Goal: Task Accomplishment & Management: Complete application form

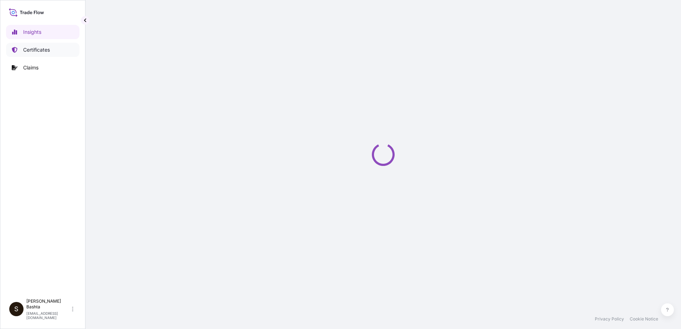
click at [41, 48] on p "Certificates" at bounding box center [36, 49] width 27 height 7
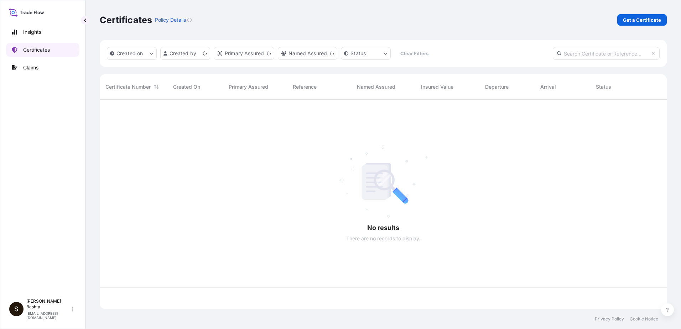
scroll to position [208, 562]
click at [636, 17] on p "Get a Certificate" at bounding box center [642, 19] width 38 height 7
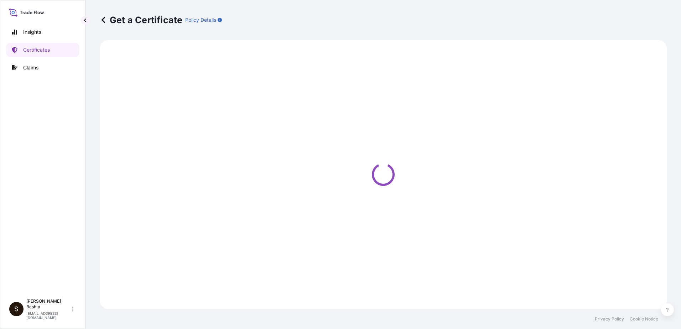
select select "Barge"
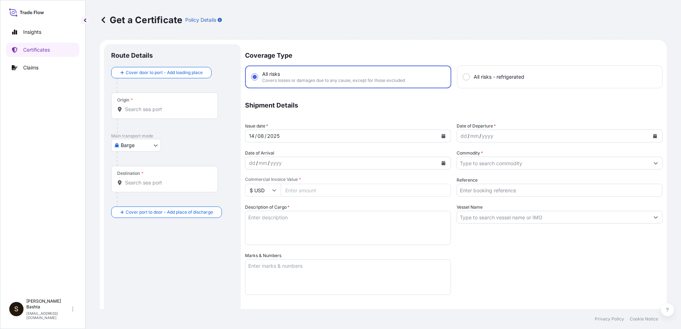
click at [145, 110] on input "Origin *" at bounding box center [167, 109] width 84 height 7
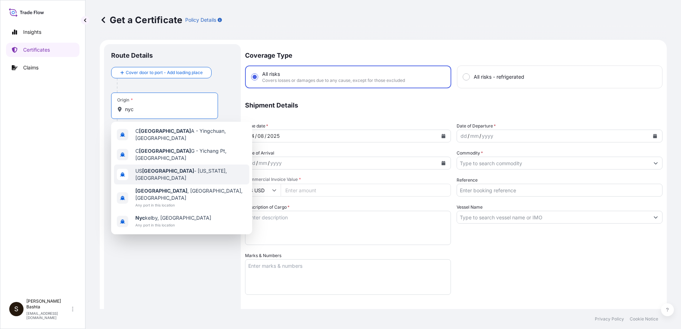
click at [167, 170] on span "US [GEOGRAPHIC_DATA] - [US_STATE], [GEOGRAPHIC_DATA]" at bounding box center [190, 174] width 111 height 14
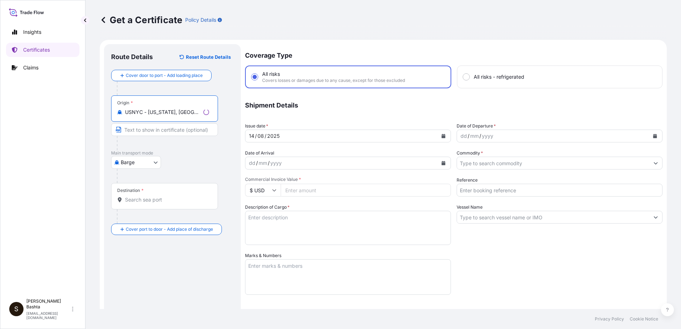
type input "USNYC - [US_STATE], [GEOGRAPHIC_DATA]"
click at [158, 162] on body "0 options available. 5 options available. Insights Certificates Claims S [PERSO…" at bounding box center [340, 164] width 681 height 329
click at [140, 178] on div "Air" at bounding box center [136, 181] width 45 height 13
select select "Air"
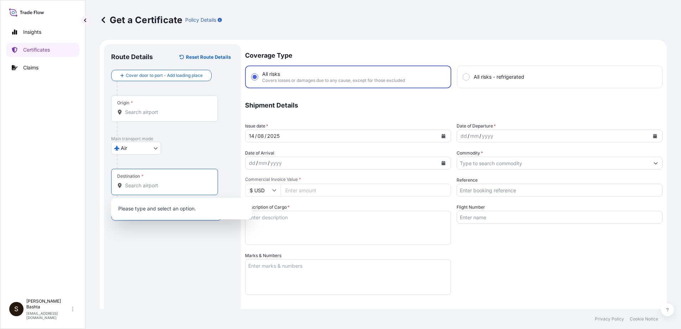
click at [153, 183] on input "Destination *" at bounding box center [167, 185] width 84 height 7
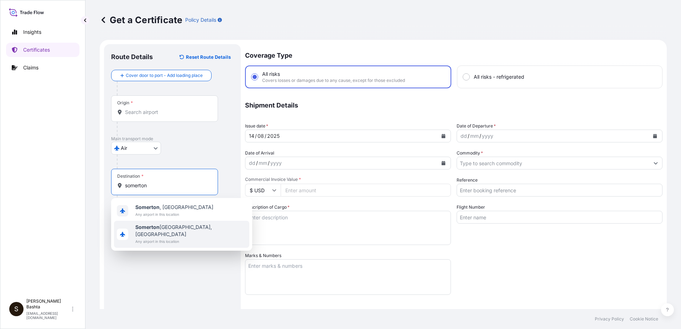
click at [188, 230] on span "Somerton [GEOGRAPHIC_DATA], [GEOGRAPHIC_DATA]" at bounding box center [190, 231] width 111 height 14
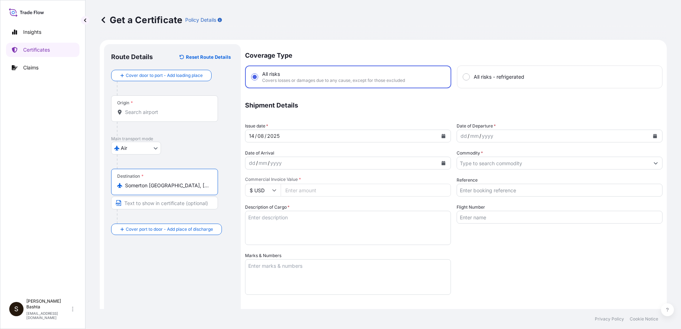
type input "Somerton [GEOGRAPHIC_DATA], [GEOGRAPHIC_DATA]"
click at [460, 138] on div "dd" at bounding box center [464, 136] width 8 height 9
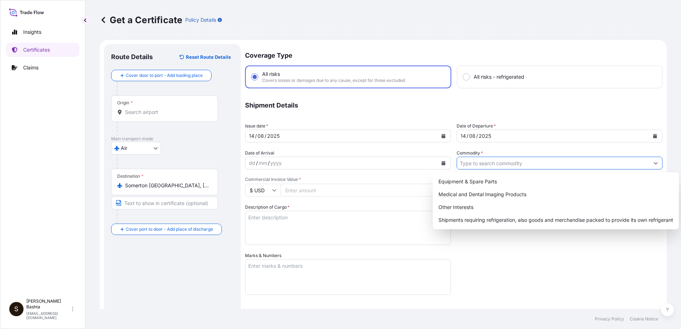
click at [653, 163] on button "Show suggestions" at bounding box center [656, 163] width 13 height 13
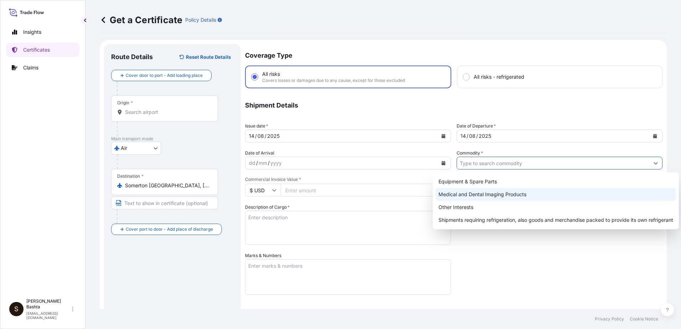
click at [501, 194] on div "Medical and Dental Imaging Products" at bounding box center [556, 194] width 240 height 13
type input "Medical and Dental Imaging Products"
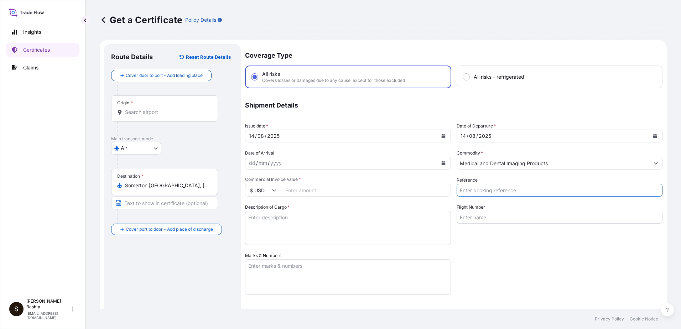
click at [477, 192] on input "Reference" at bounding box center [560, 190] width 206 height 13
type input "21243967"
click at [309, 187] on input "Commercial Invoice Value *" at bounding box center [366, 190] width 170 height 13
type input "6000.00"
drag, startPoint x: 258, startPoint y: 224, endPoint x: 241, endPoint y: 210, distance: 22.3
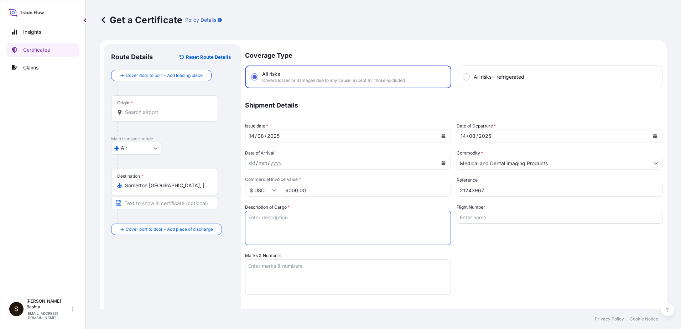
click at [258, 223] on textarea "Description of Cargo *" at bounding box center [348, 228] width 206 height 34
type textarea "MEDICAL AND DENTAL IMAGING PRODUCTS"
click at [262, 268] on textarea "Marks & Numbers" at bounding box center [348, 277] width 206 height 36
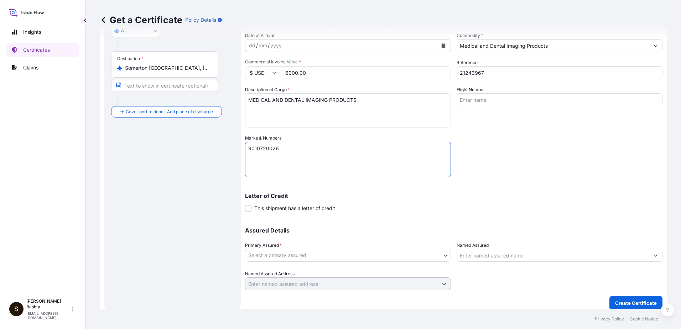
scroll to position [123, 0]
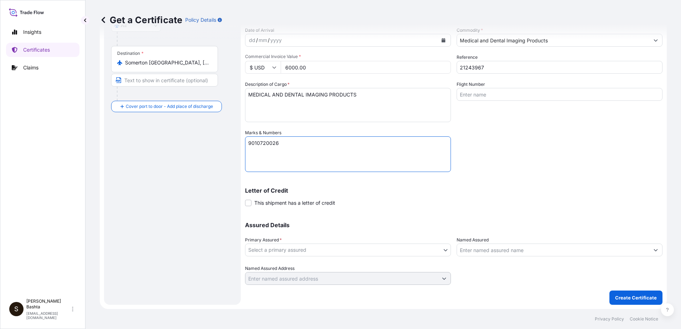
type textarea "9010720026"
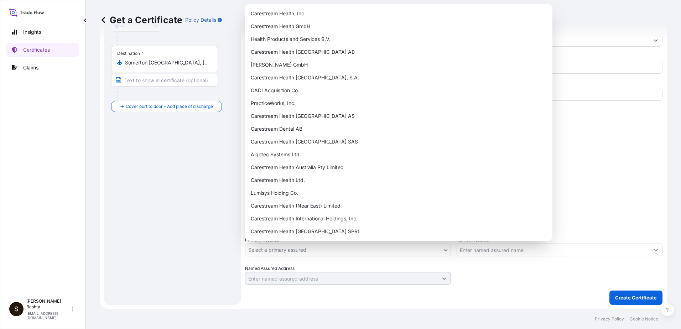
click at [443, 249] on body "Insights Certificates Claims S Stella Bashta stella.bashta@carestream.com Get a…" at bounding box center [340, 164] width 681 height 329
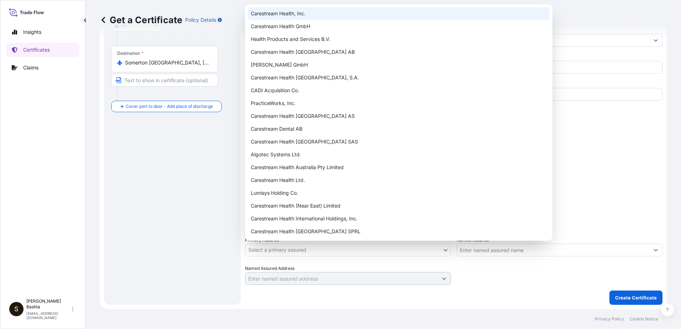
click at [278, 14] on div "Carestream Health, Inc." at bounding box center [399, 13] width 302 height 13
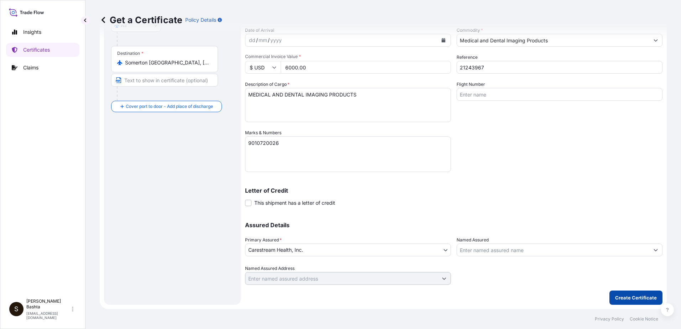
click at [634, 291] on button "Create Certificate" at bounding box center [636, 298] width 53 height 14
click at [632, 296] on p "Create Certificate" at bounding box center [636, 297] width 42 height 7
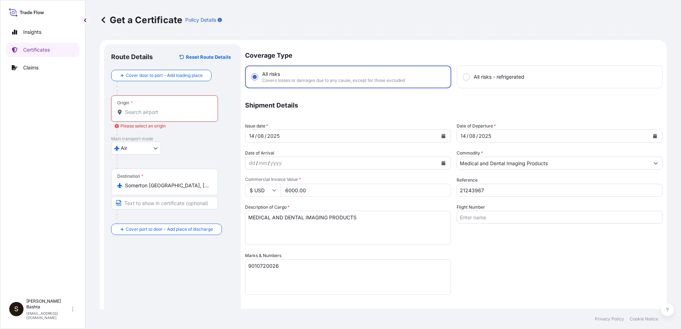
click at [128, 116] on div "Origin *" at bounding box center [164, 108] width 107 height 26
click at [128, 116] on input "Origin * Please select an origin" at bounding box center [167, 112] width 84 height 7
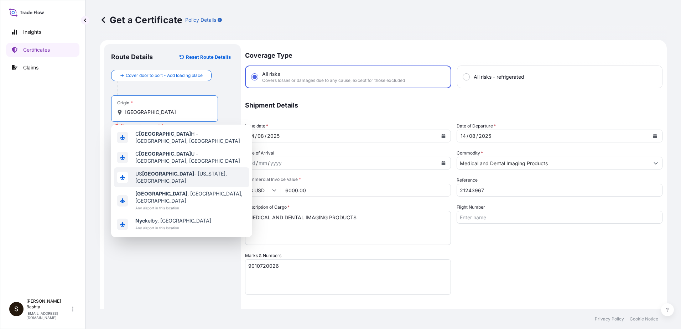
click at [163, 170] on span "US NYC - New York, United States" at bounding box center [190, 177] width 111 height 14
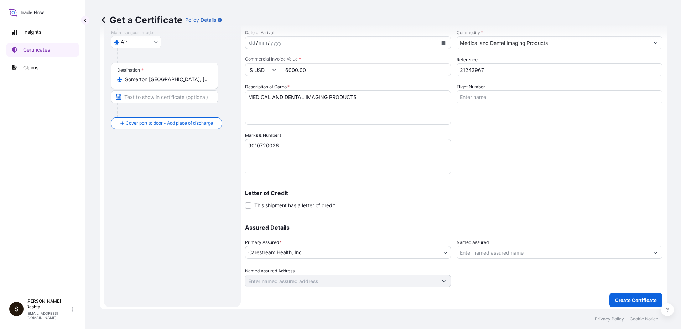
scroll to position [123, 0]
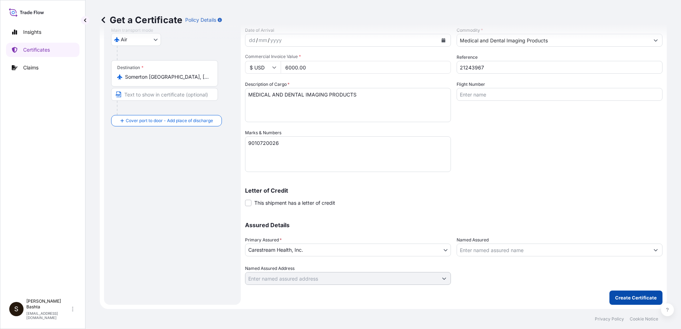
type input "USNYC - New York, United States"
click at [640, 300] on p "Create Certificate" at bounding box center [636, 297] width 42 height 7
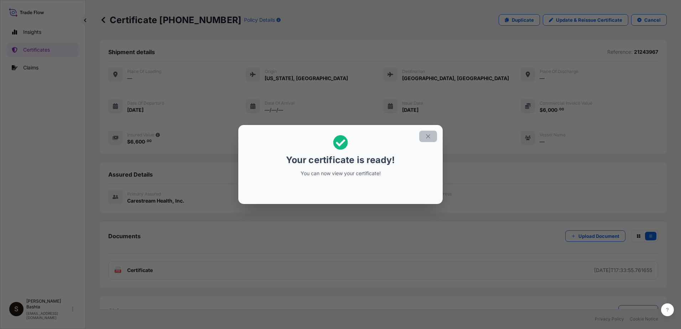
click at [429, 136] on icon "button" at bounding box center [428, 136] width 6 height 6
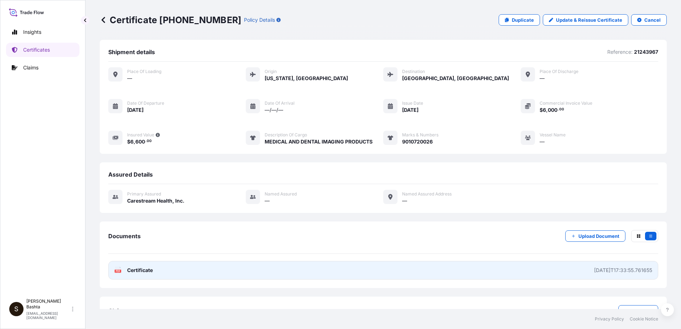
click at [120, 268] on icon at bounding box center [118, 270] width 6 height 7
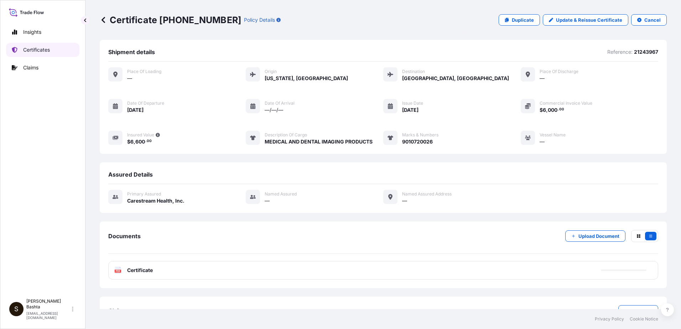
click at [45, 49] on p "Certificates" at bounding box center [36, 49] width 27 height 7
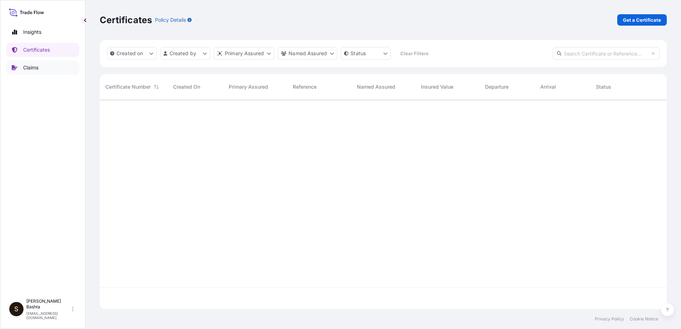
scroll to position [208, 562]
click at [638, 16] on link "Get a Certificate" at bounding box center [642, 19] width 50 height 11
select select "Barge"
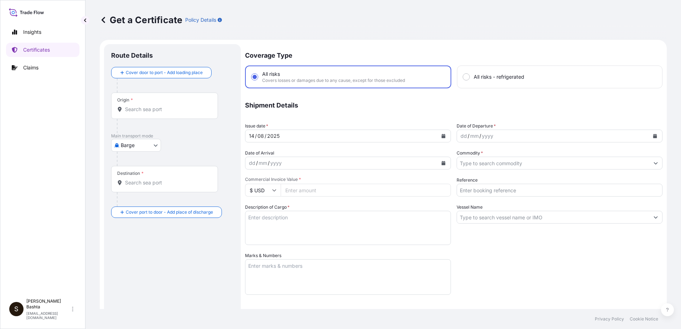
click at [141, 105] on div "Origin *" at bounding box center [164, 106] width 107 height 26
click at [141, 106] on input "Origin *" at bounding box center [167, 109] width 84 height 7
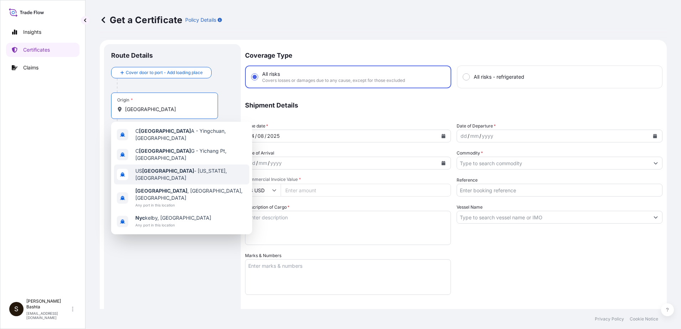
click at [168, 169] on span "US NYC - New York, United States" at bounding box center [190, 174] width 111 height 14
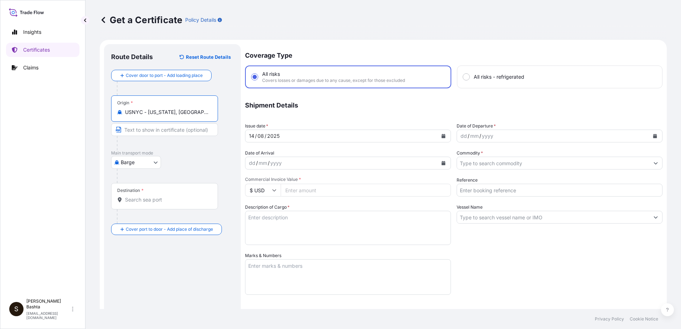
type input "USNYC - New York, United States"
click at [154, 161] on body "0 options available. 5 options available. Insights Certificates Claims S Stella…" at bounding box center [340, 164] width 681 height 329
click at [132, 179] on div "Air" at bounding box center [136, 181] width 45 height 13
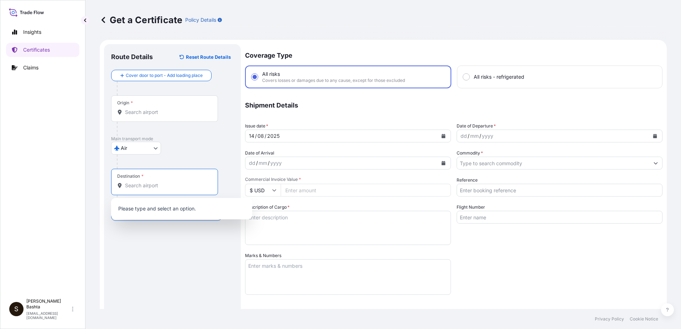
click at [134, 188] on input "Destination *" at bounding box center [167, 185] width 84 height 7
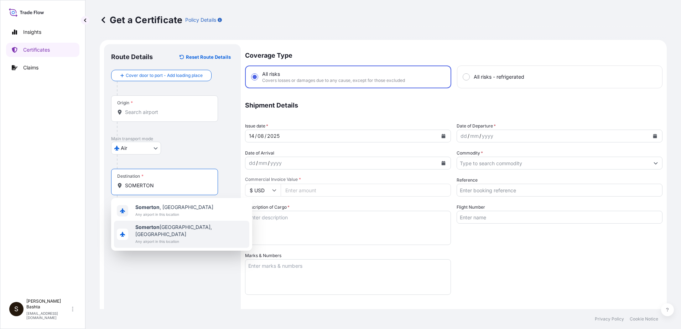
click at [174, 229] on span "Somerton VIC, Australia" at bounding box center [190, 231] width 111 height 14
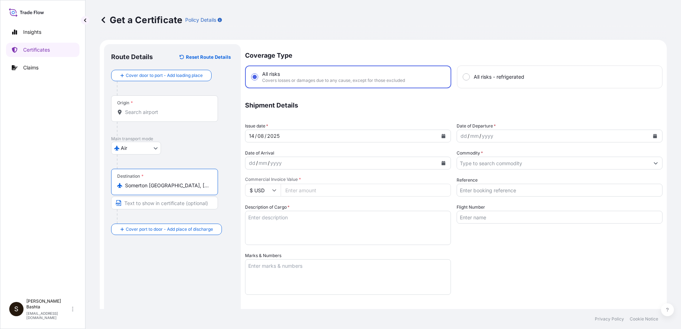
type input "Somerton VIC, Australia"
click at [460, 139] on div "dd" at bounding box center [464, 136] width 8 height 9
click at [462, 136] on div "01" at bounding box center [463, 136] width 7 height 9
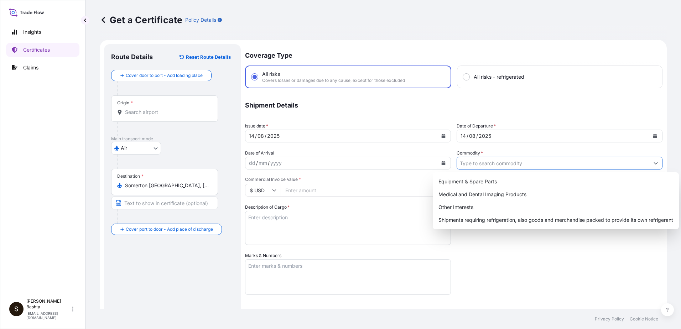
click at [488, 168] on input "Commodity *" at bounding box center [553, 163] width 192 height 13
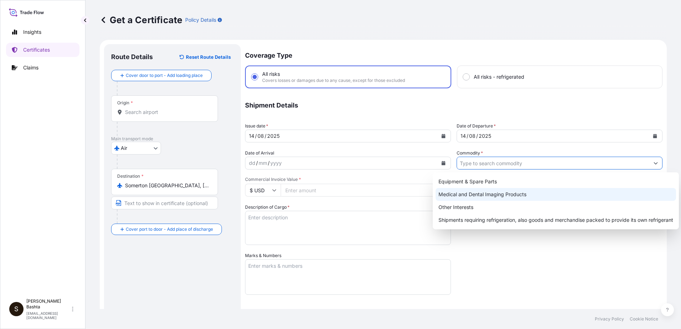
click at [526, 195] on div "Medical and Dental Imaging Products" at bounding box center [556, 194] width 240 height 13
type input "Medical and Dental Imaging Products"
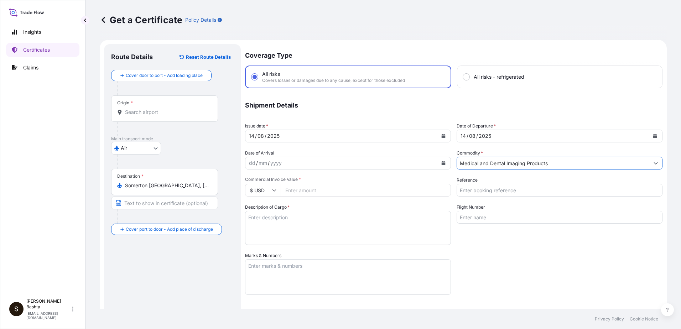
click at [486, 188] on input "Reference" at bounding box center [560, 190] width 206 height 13
type input "21243966"
click at [303, 194] on input "Commercial Invoice Value *" at bounding box center [366, 190] width 170 height 13
type input "245.12"
click at [276, 219] on textarea "Description of Cargo *" at bounding box center [348, 228] width 206 height 34
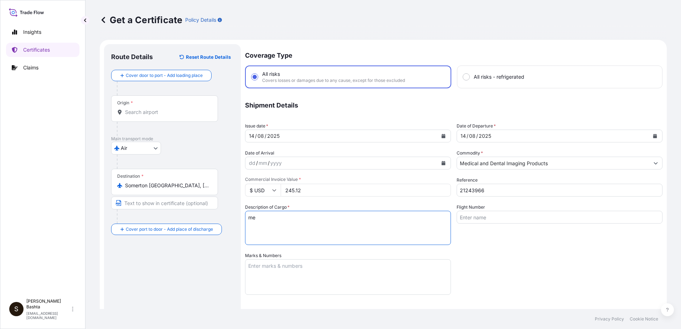
type textarea "m"
type textarea "MEDICAL AND DENTAL IMAGING PRODUCTS"
click at [269, 270] on textarea "Marks & Numbers" at bounding box center [348, 277] width 206 height 36
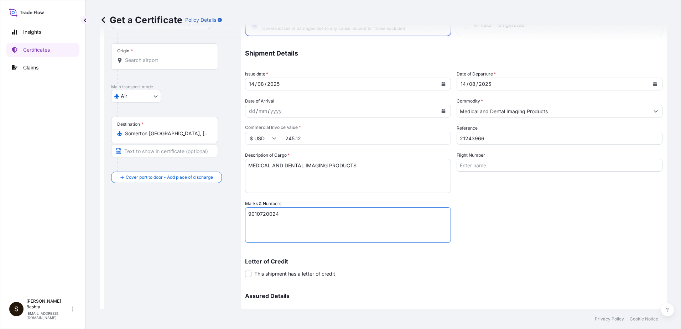
scroll to position [123, 0]
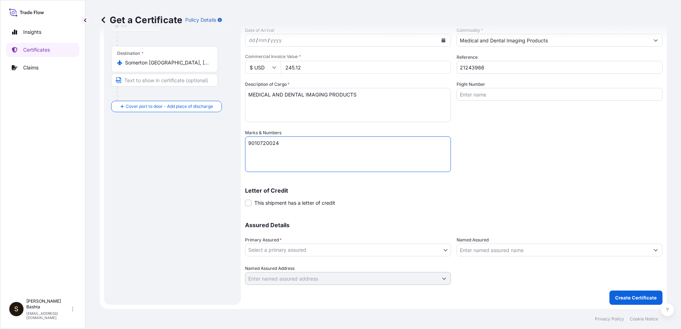
type textarea "9010720024"
click at [444, 250] on body "Insights Certificates Claims S Stella Bashta stella.bashta@carestream.com Get a…" at bounding box center [340, 164] width 681 height 329
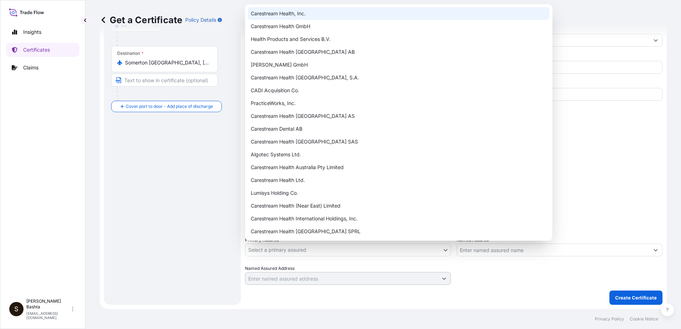
click at [302, 14] on div "Carestream Health, Inc." at bounding box center [399, 13] width 302 height 13
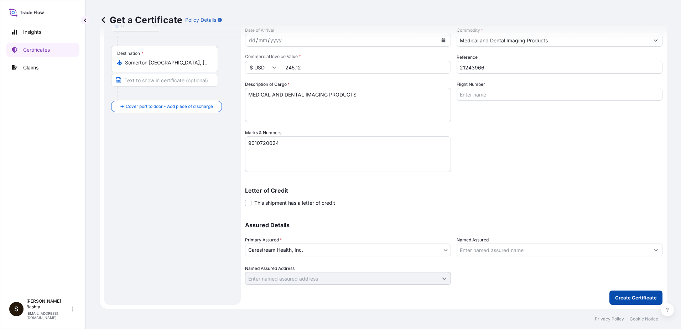
click at [623, 295] on p "Create Certificate" at bounding box center [636, 297] width 42 height 7
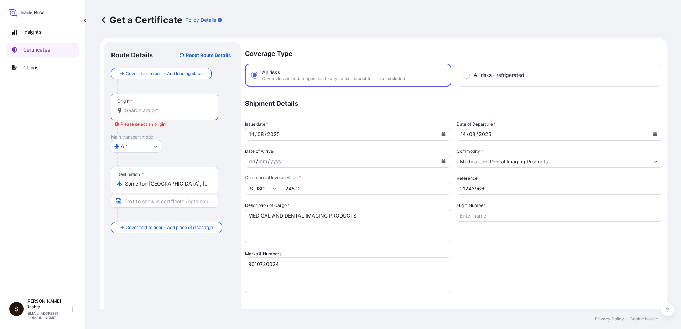
scroll to position [0, 0]
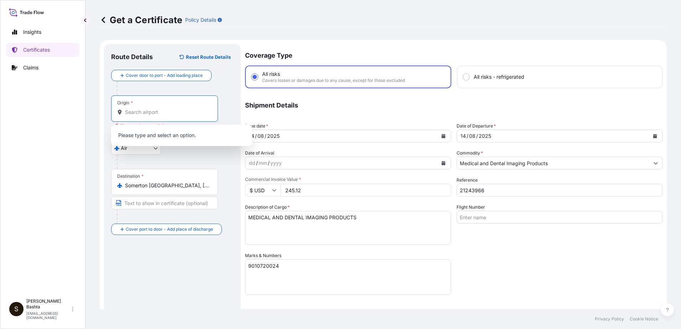
drag, startPoint x: 146, startPoint y: 112, endPoint x: 148, endPoint y: 98, distance: 14.7
click at [146, 112] on input "Origin * Please select an origin" at bounding box center [167, 112] width 84 height 7
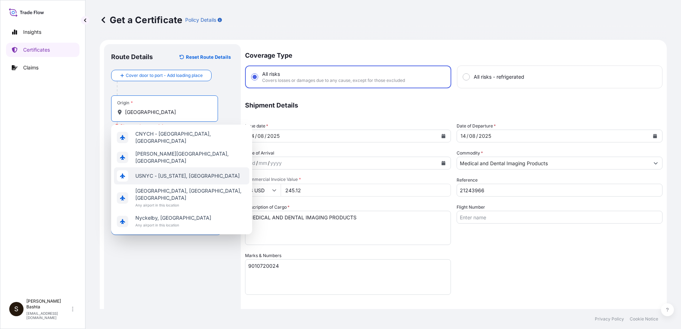
click at [169, 172] on span "USNYC - New York, United States" at bounding box center [187, 175] width 104 height 7
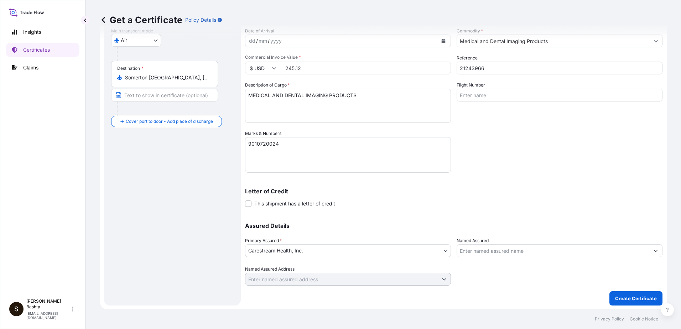
scroll to position [123, 0]
type input "USNYC - New York, United States"
click at [637, 299] on p "Create Certificate" at bounding box center [636, 297] width 42 height 7
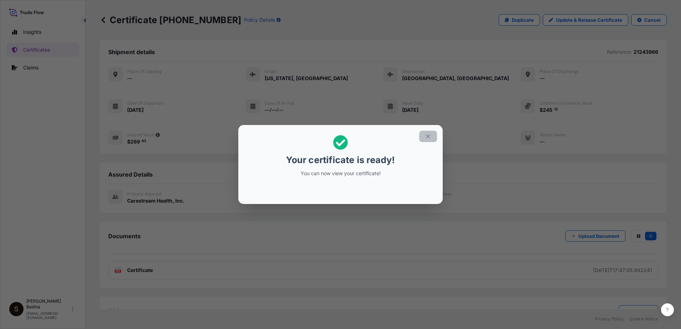
click at [428, 135] on icon "button" at bounding box center [428, 136] width 6 height 6
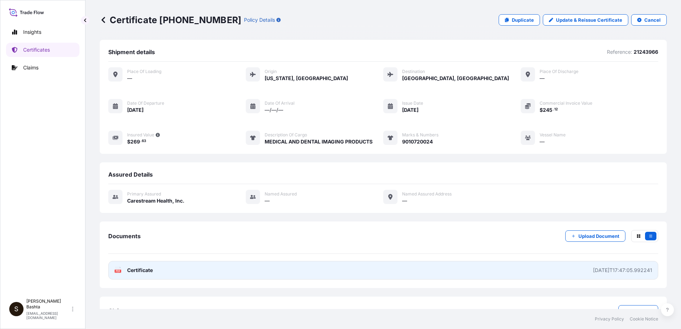
click at [115, 272] on rect at bounding box center [118, 271] width 6 height 3
